Goal: Task Accomplishment & Management: Manage account settings

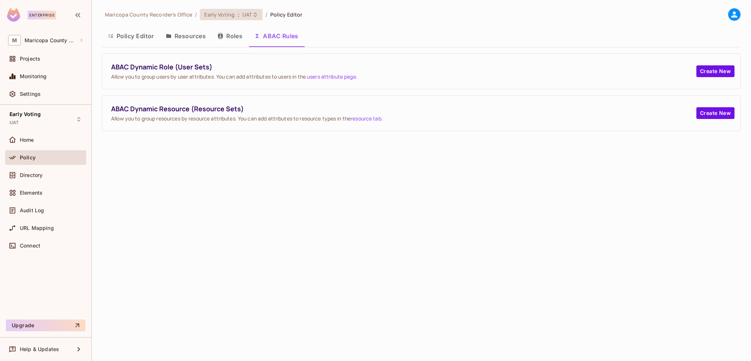
click at [233, 15] on div "Early Voting : UAT" at bounding box center [226, 14] width 45 height 7
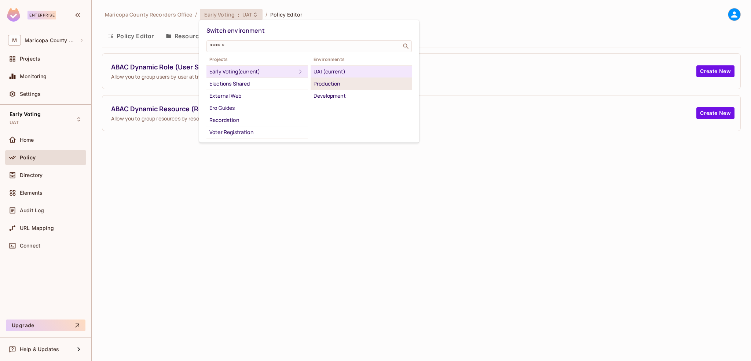
click at [329, 80] on div "Production" at bounding box center [361, 83] width 95 height 9
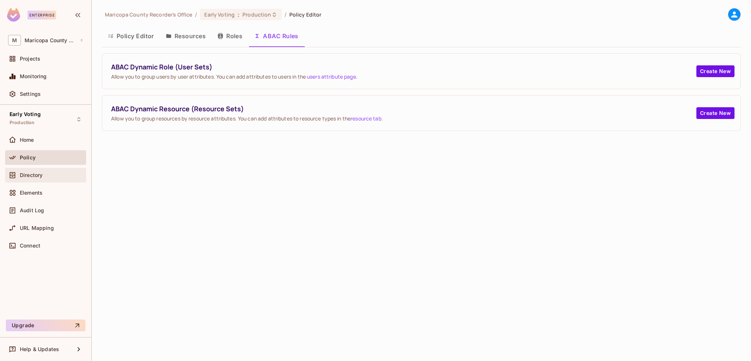
click at [30, 173] on span "Directory" at bounding box center [31, 175] width 23 height 6
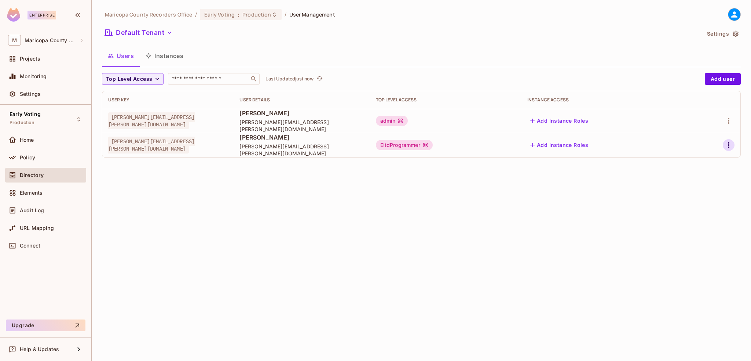
click at [729, 144] on icon "button" at bounding box center [728, 145] width 1 height 6
click at [689, 161] on div "Edit" at bounding box center [690, 161] width 10 height 7
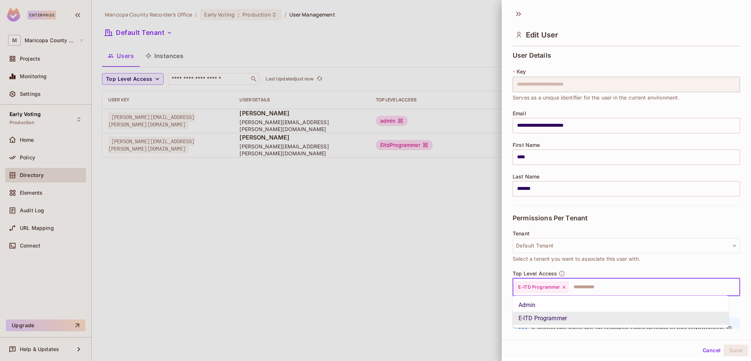
click at [601, 286] on input "text" at bounding box center [647, 287] width 157 height 15
drag, startPoint x: 530, startPoint y: 304, endPoint x: 527, endPoint y: 300, distance: 4.7
click at [530, 304] on li "Admin" at bounding box center [621, 304] width 216 height 13
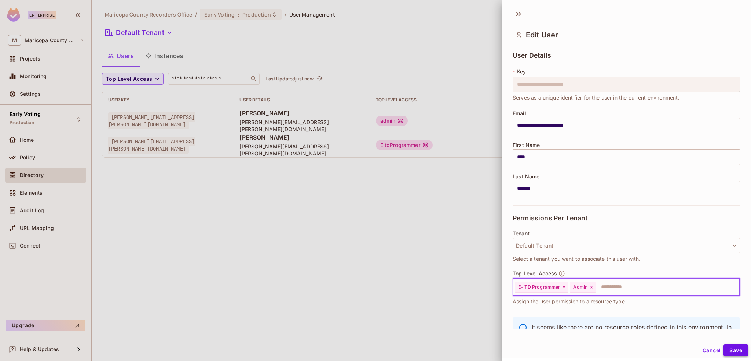
click at [735, 351] on button "Save" at bounding box center [736, 350] width 25 height 12
